Goal: Information Seeking & Learning: Learn about a topic

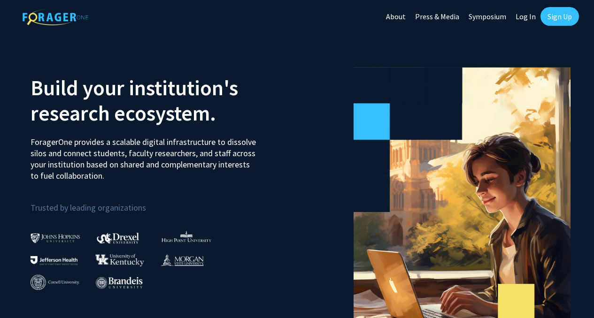
click at [396, 15] on link "About" at bounding box center [395, 16] width 29 height 33
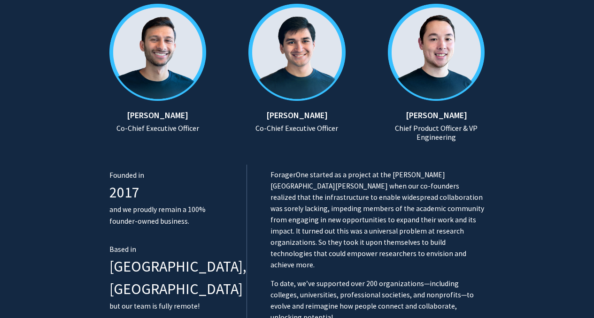
scroll to position [505, 0]
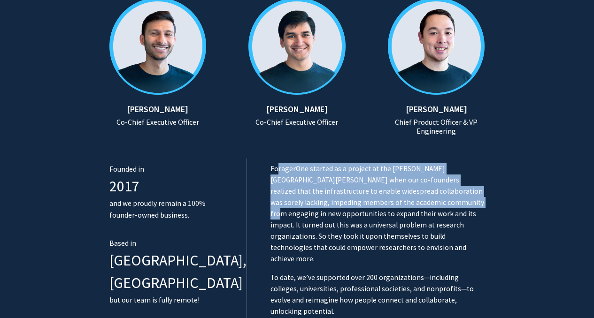
drag, startPoint x: 257, startPoint y: 168, endPoint x: 357, endPoint y: 201, distance: 105.1
click at [357, 201] on p "ForagerOne started as a project at the Johns Hopkins University when our co-fou…" at bounding box center [378, 213] width 215 height 101
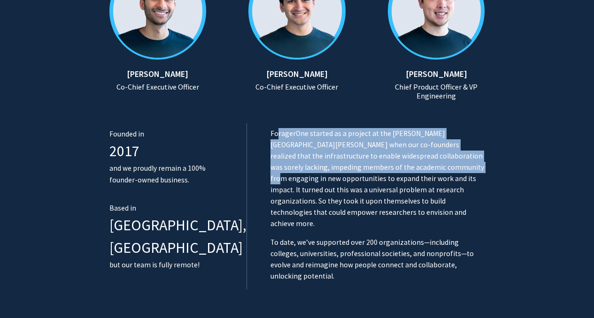
scroll to position [540, 0]
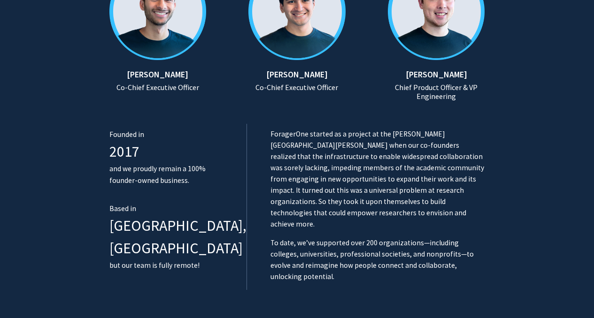
click at [360, 203] on p "ForagerOne started as a project at the Johns Hopkins University when our co-fou…" at bounding box center [378, 179] width 215 height 101
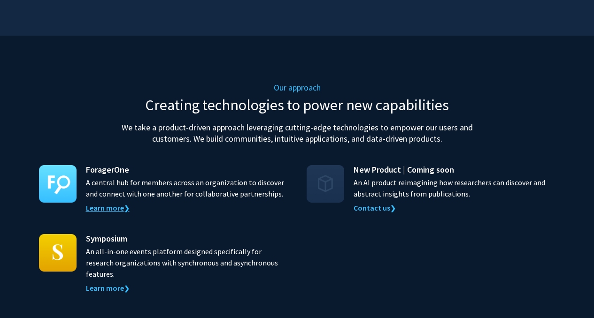
scroll to position [838, 0]
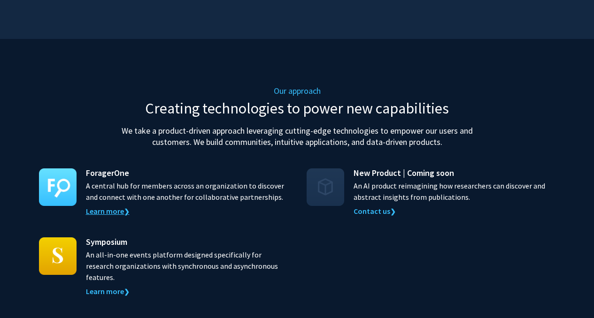
click at [114, 207] on link "Learn more ❯" at bounding box center [108, 211] width 44 height 9
